Goal: Task Accomplishment & Management: Manage account settings

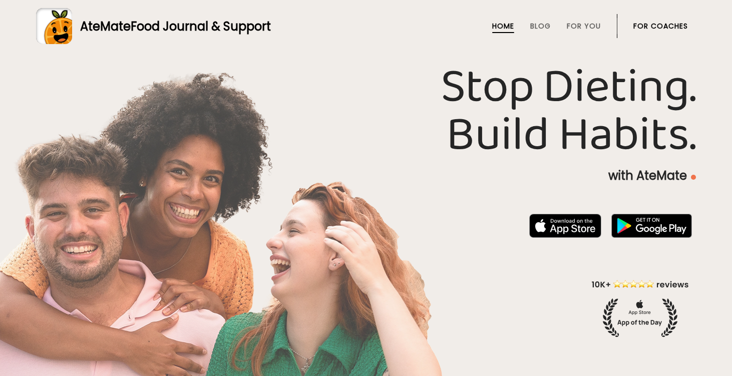
click at [658, 23] on link "For Coaches" at bounding box center [661, 26] width 55 height 8
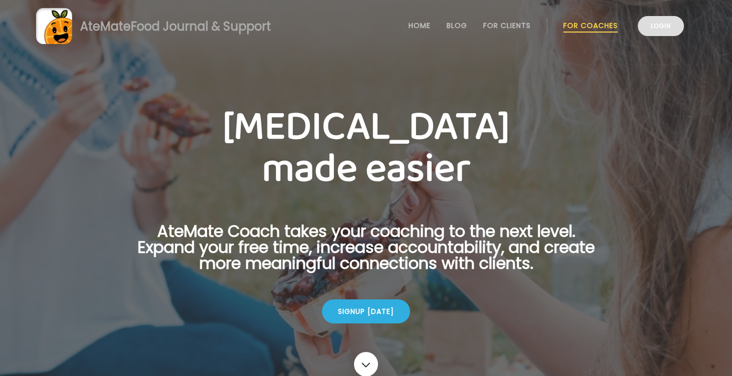
click at [663, 29] on link "Login" at bounding box center [661, 26] width 46 height 20
click at [658, 30] on link "Login" at bounding box center [661, 26] width 46 height 20
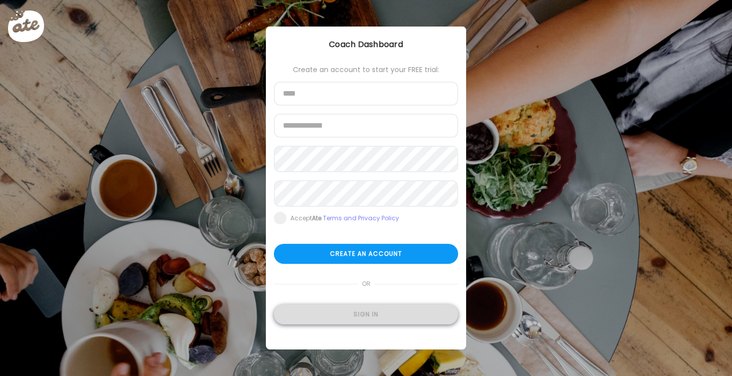
click at [370, 321] on div "Sign in" at bounding box center [366, 315] width 184 height 20
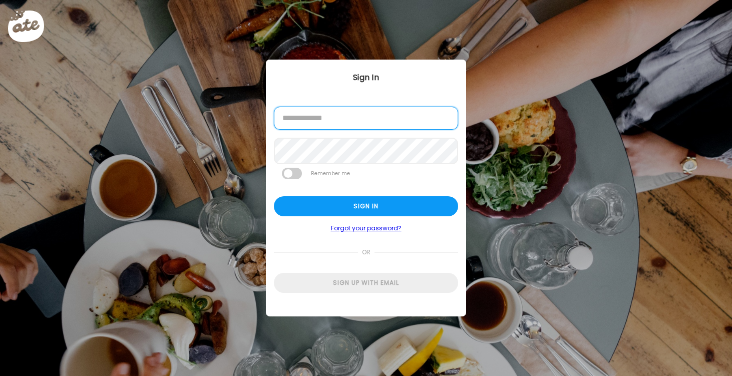
type input "**********"
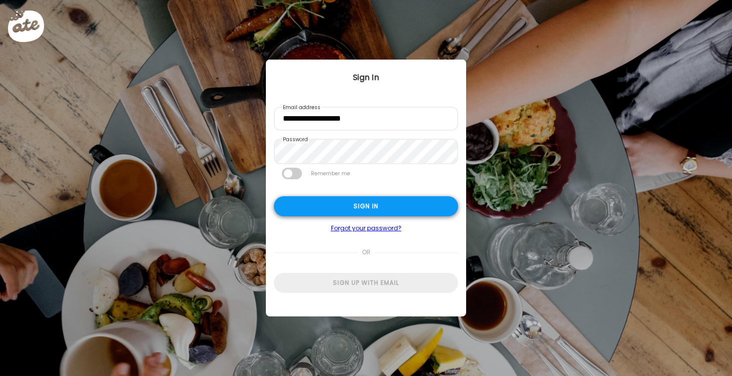
click at [350, 210] on div "Sign in" at bounding box center [366, 206] width 184 height 20
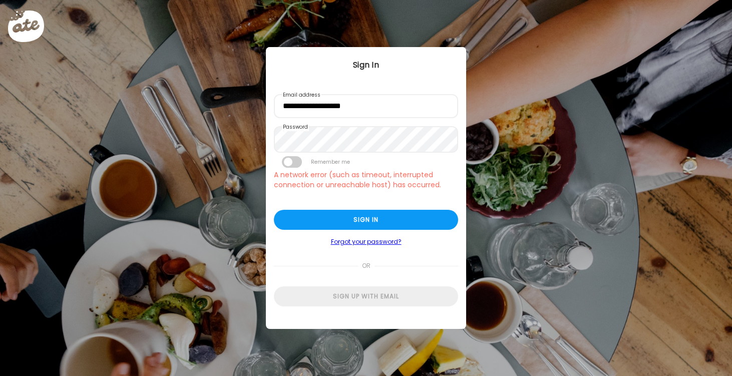
click at [325, 31] on div "Ate Coach Dashboard Wahoo! It’s official Take a moment to set up your Coach Pro…" at bounding box center [366, 188] width 732 height 376
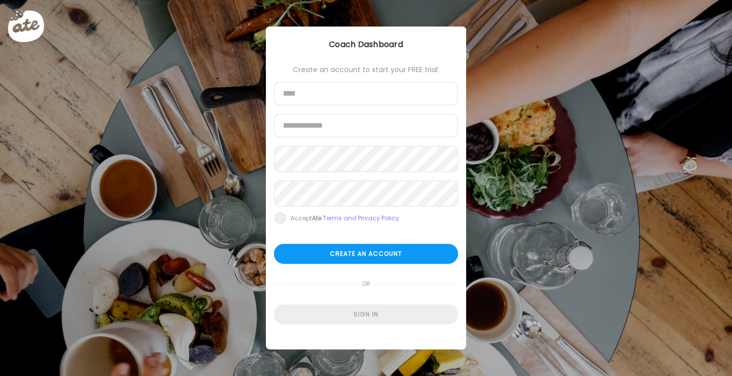
click at [533, 220] on div "Ate Coach Dashboard Wahoo! It’s official Take a moment to set up your Coach Pro…" at bounding box center [366, 188] width 732 height 376
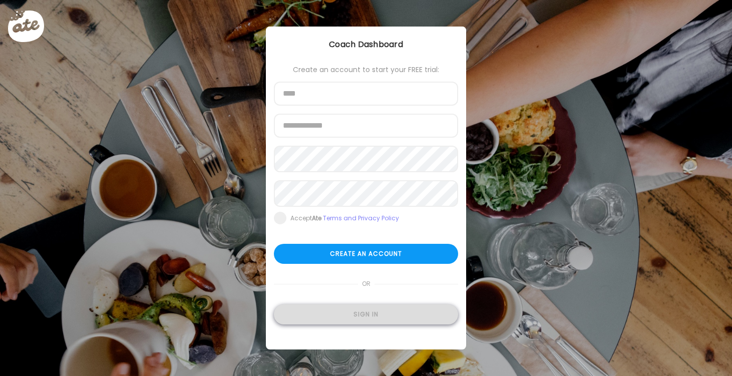
click at [341, 320] on div "Sign in" at bounding box center [366, 315] width 184 height 20
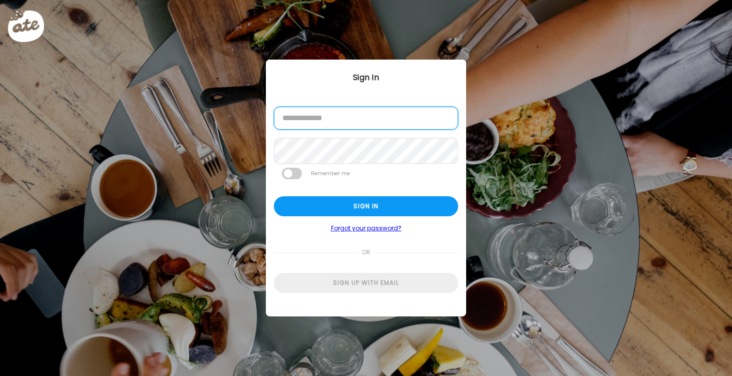
type input "**********"
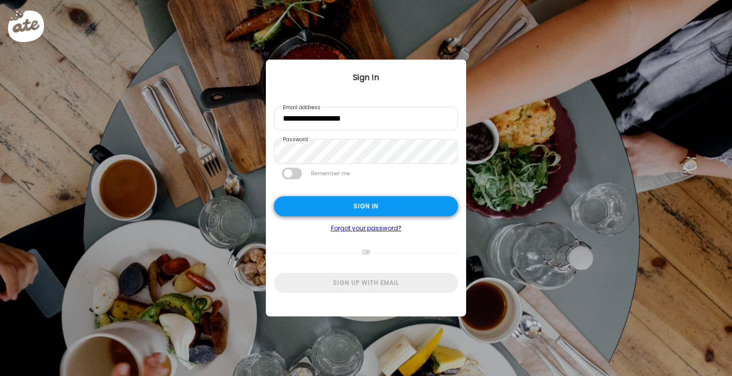
click at [373, 213] on div "Sign in" at bounding box center [366, 206] width 184 height 20
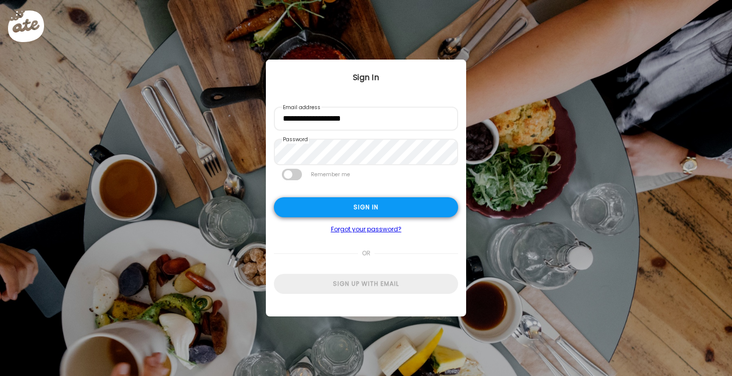
type textarea "**********"
type input "*********"
type input "**********"
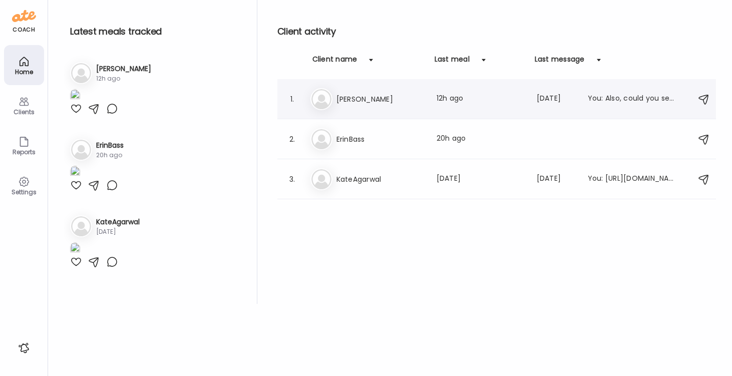
click at [347, 103] on h3 "Jamie" at bounding box center [381, 99] width 88 height 12
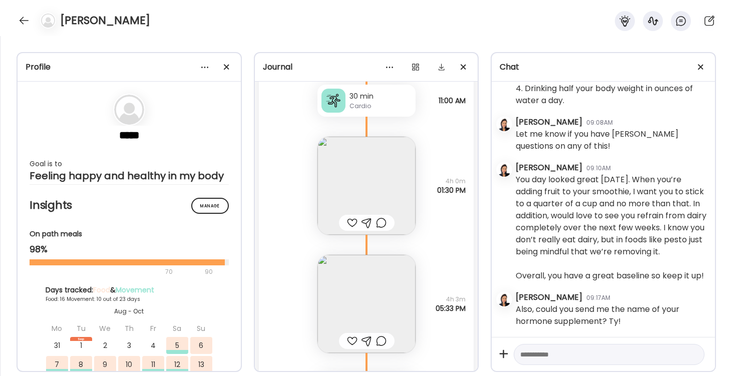
scroll to position [16551, 0]
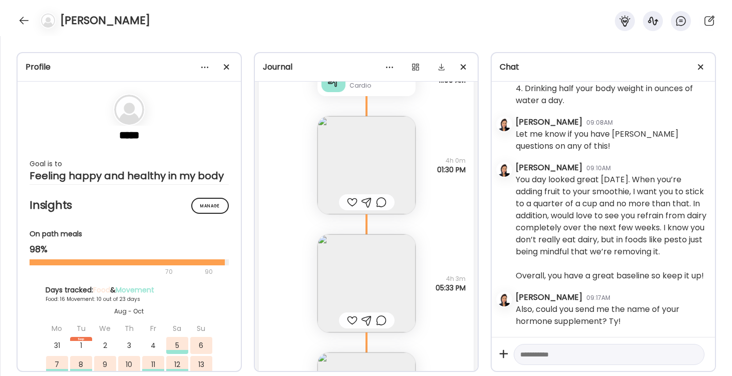
click at [372, 166] on img at bounding box center [367, 165] width 98 height 98
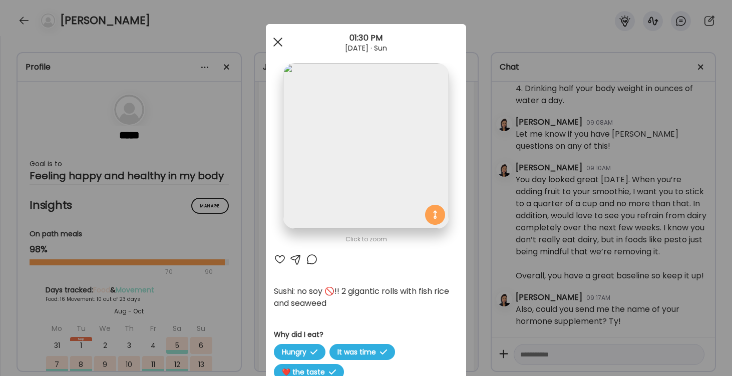
click at [276, 42] on div at bounding box center [278, 42] width 20 height 20
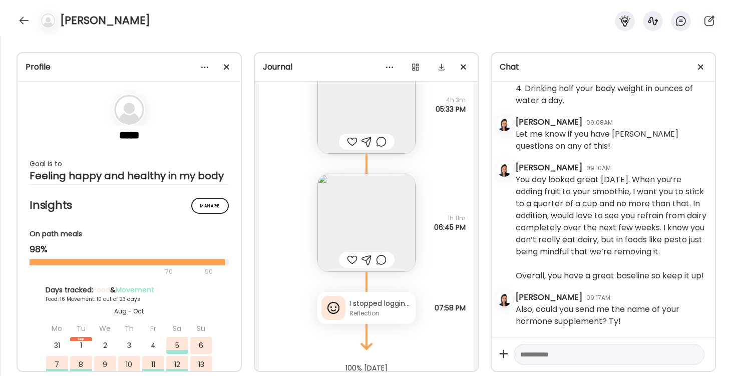
scroll to position [16746, 0]
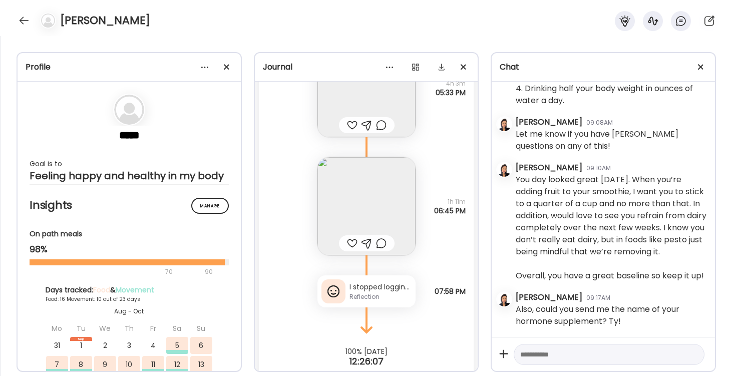
click at [369, 202] on img at bounding box center [367, 206] width 98 height 98
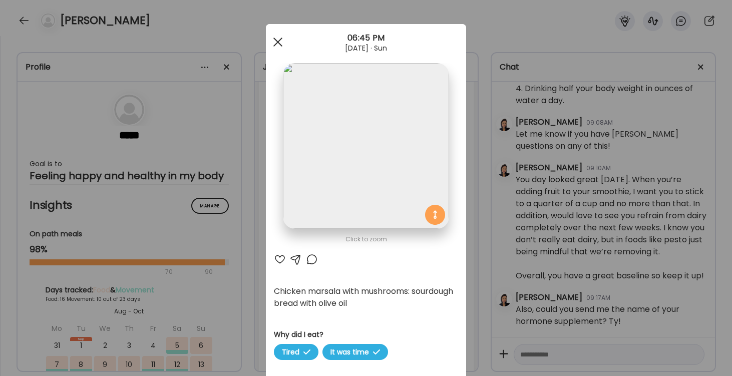
click at [279, 43] on span at bounding box center [278, 42] width 9 height 9
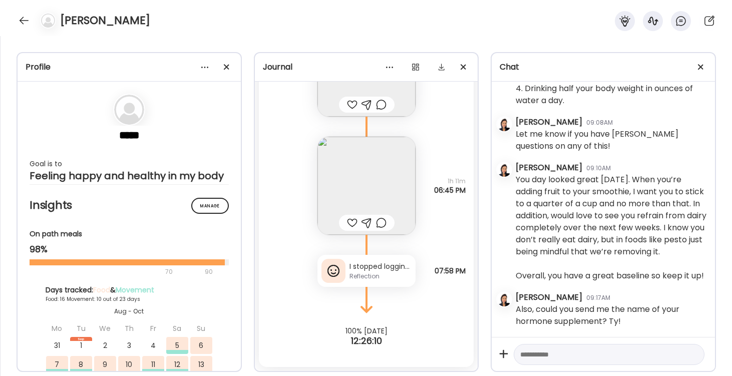
scroll to position [16767, 0]
click at [384, 265] on div "I stopped logging water b/c got tedious but am aiming for 64 oz a day" at bounding box center [381, 267] width 62 height 11
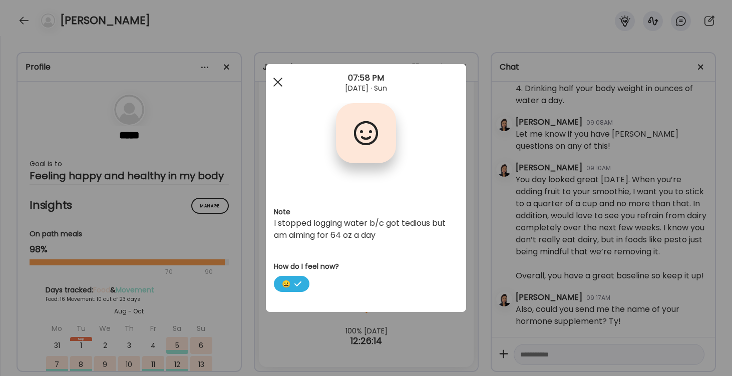
click at [276, 80] on span at bounding box center [278, 82] width 9 height 9
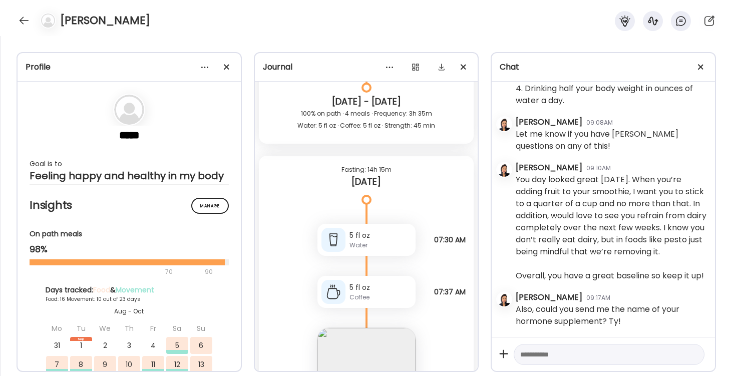
scroll to position [16182, 0]
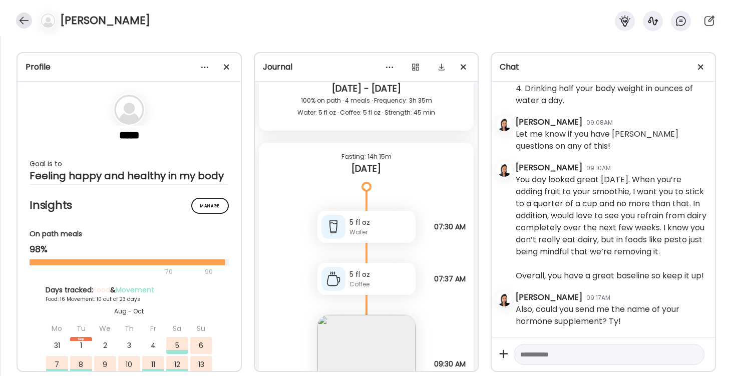
click at [25, 24] on div at bounding box center [24, 21] width 16 height 16
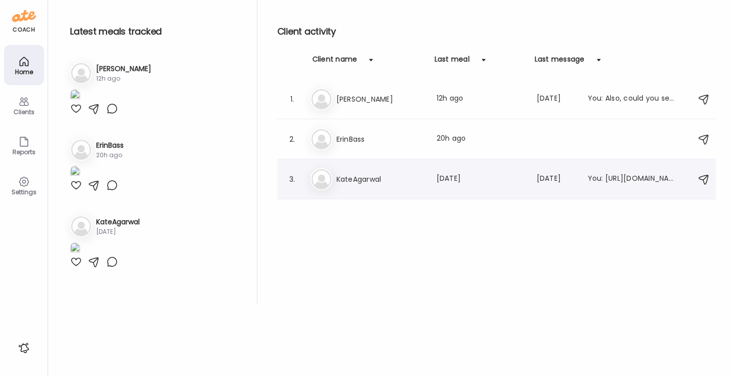
click at [333, 179] on div "Ka KateAgarwal Last meal: 1d ago Last message: 23d ago You: https://calendly.co…" at bounding box center [499, 179] width 376 height 22
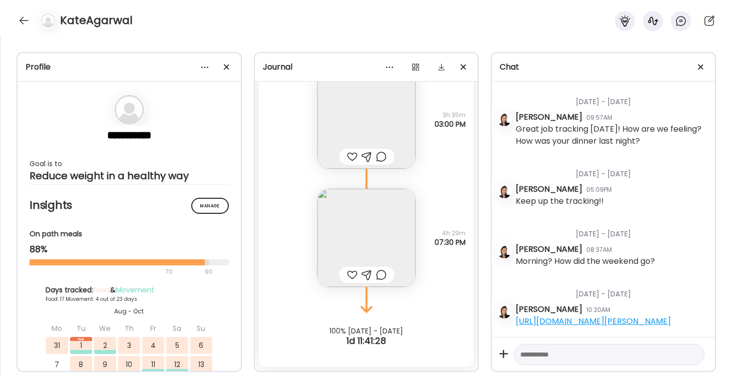
scroll to position [16633, 0]
click at [21, 25] on div at bounding box center [24, 21] width 16 height 16
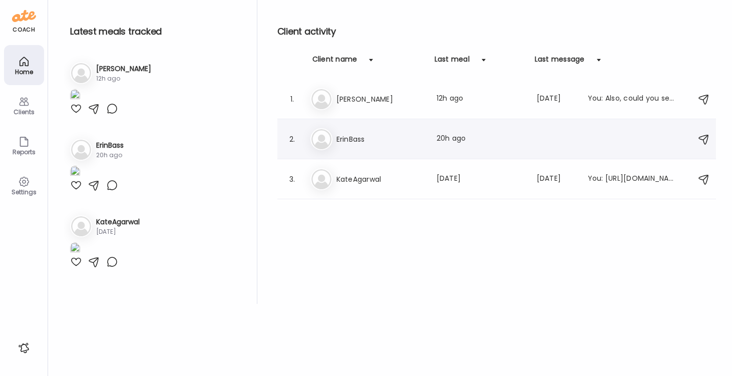
click at [344, 140] on h3 "ErinBass" at bounding box center [381, 139] width 88 height 12
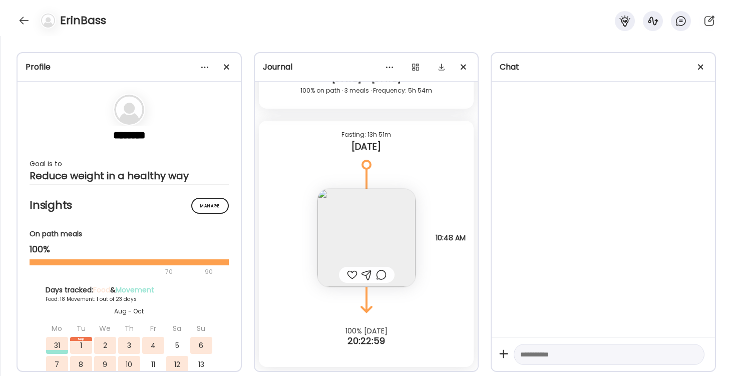
scroll to position [11530, 0]
click at [23, 23] on div at bounding box center [24, 21] width 16 height 16
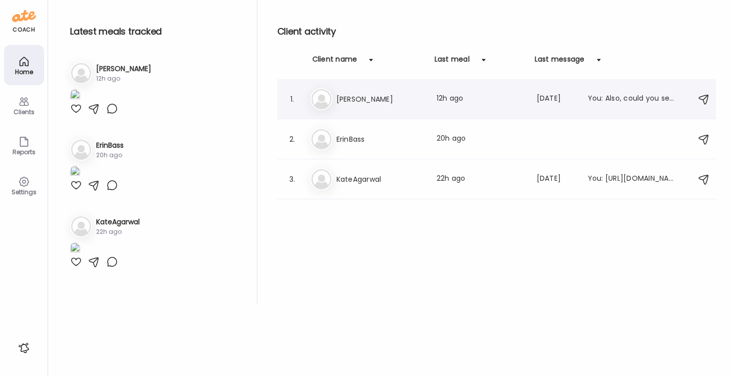
click at [342, 110] on div "1. Ja Jamie Last meal: 12h ago Last message: 12d ago You: Also, could you send …" at bounding box center [497, 99] width 439 height 40
click at [342, 103] on h3 "Jamie" at bounding box center [381, 99] width 88 height 12
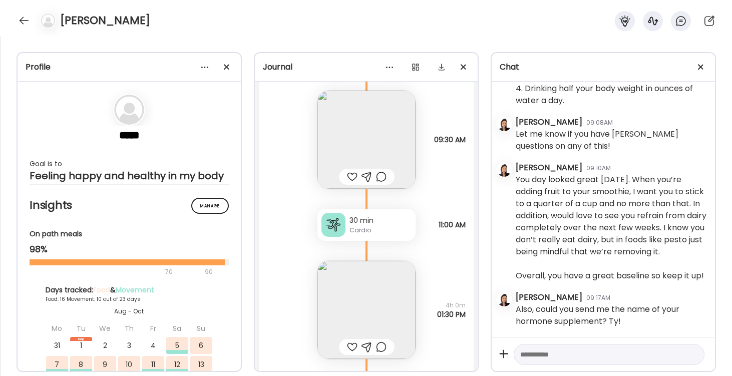
scroll to position [16404, 0]
click at [370, 153] on img at bounding box center [367, 142] width 98 height 98
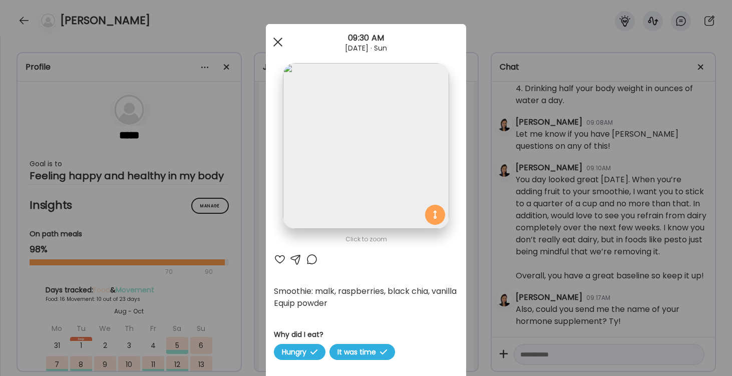
click at [276, 42] on div at bounding box center [278, 42] width 20 height 20
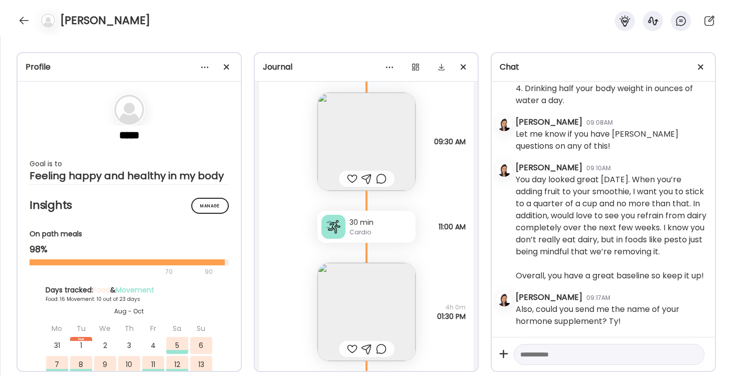
scroll to position [16444, 0]
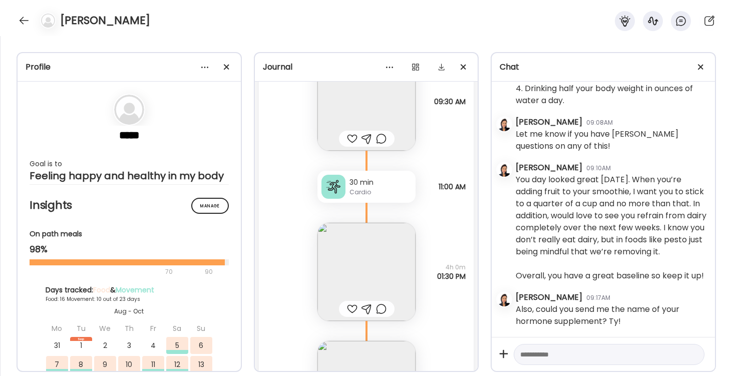
click at [373, 264] on img at bounding box center [367, 272] width 98 height 98
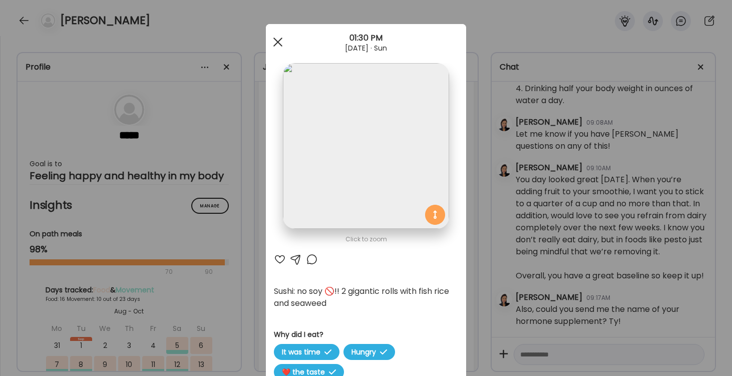
click at [278, 38] on div at bounding box center [278, 42] width 20 height 20
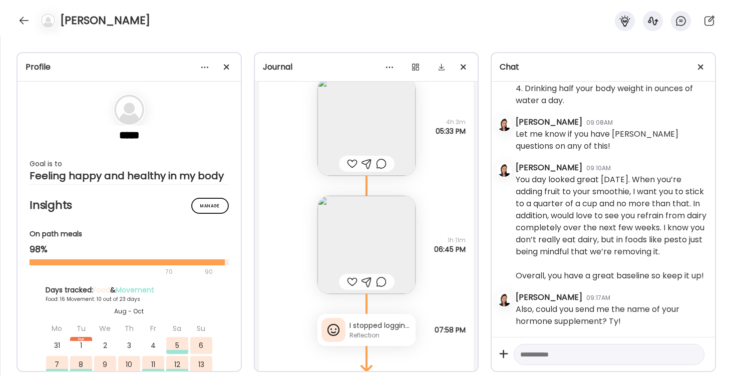
scroll to position [16706, 0]
click at [370, 244] on img at bounding box center [367, 247] width 98 height 98
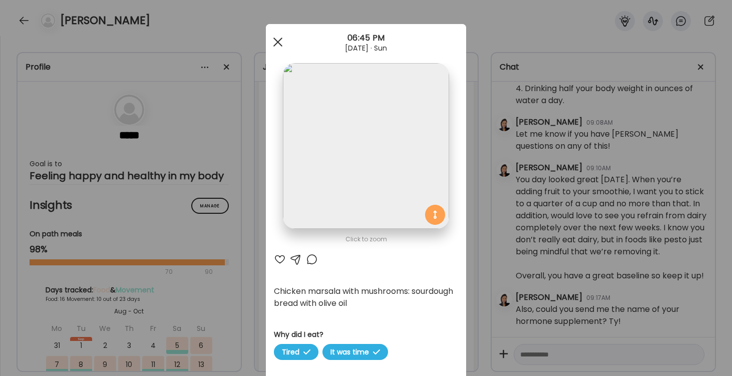
click at [273, 41] on div at bounding box center [278, 42] width 20 height 20
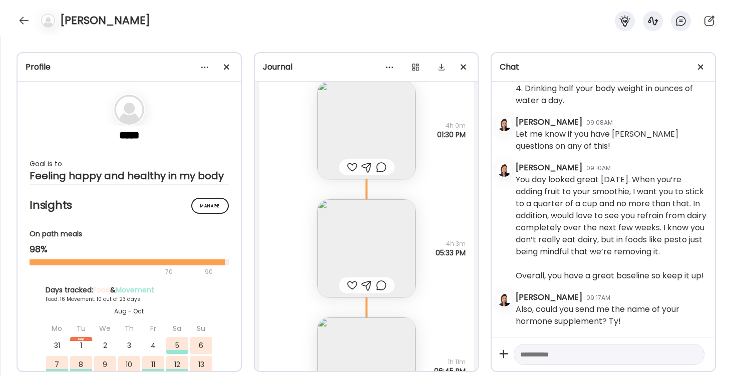
scroll to position [16553, 0]
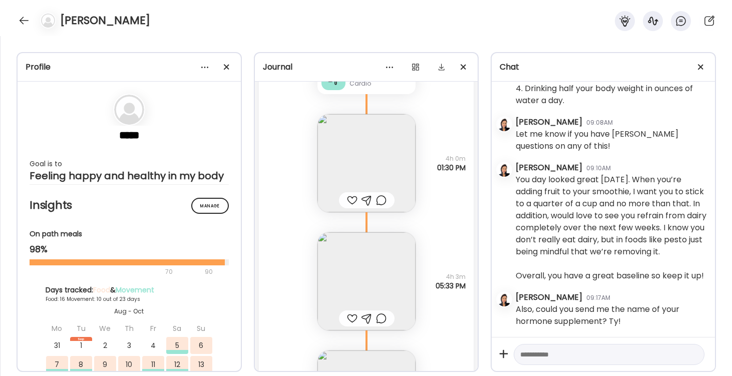
click at [375, 174] on img at bounding box center [367, 163] width 98 height 98
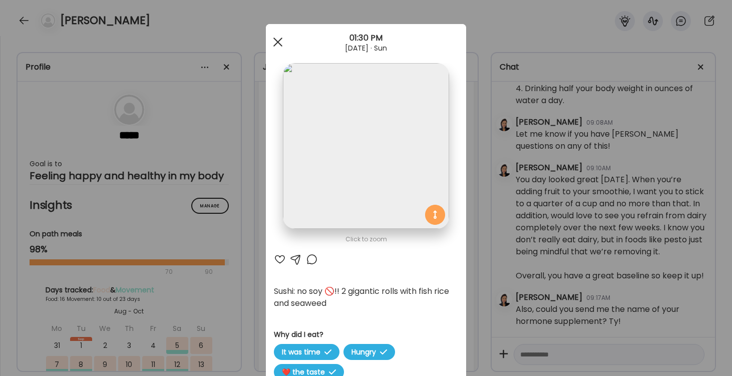
click at [279, 41] on span at bounding box center [278, 42] width 9 height 9
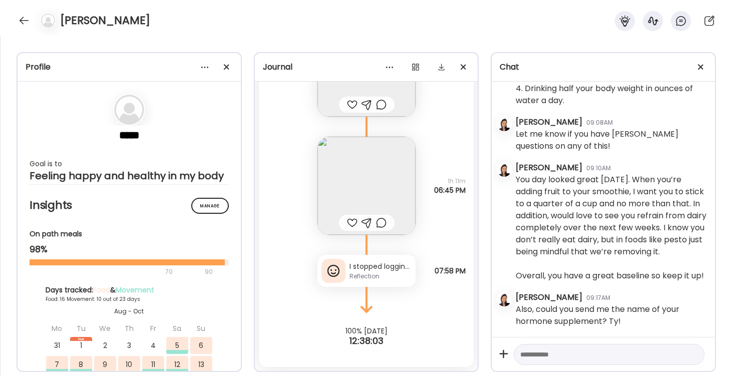
scroll to position [16767, 0]
click at [380, 282] on div "I stopped logging water b/c got tedious but am aiming for 64 oz a day Reflection" at bounding box center [367, 271] width 98 height 32
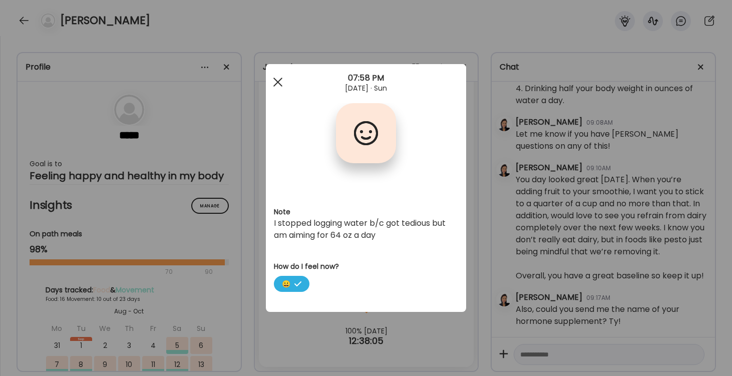
click at [277, 79] on div at bounding box center [278, 82] width 20 height 20
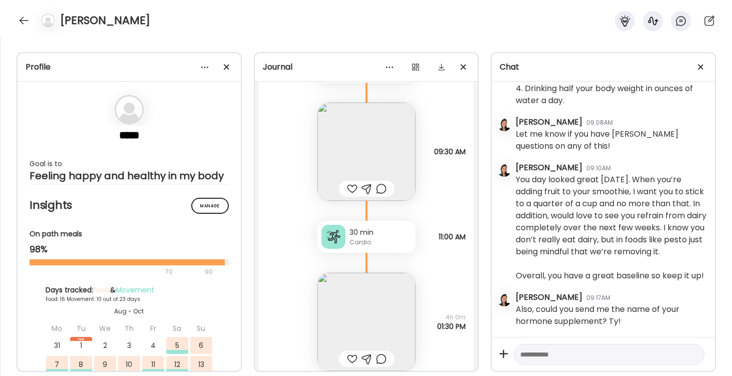
scroll to position [16399, 0]
